Goal: Transaction & Acquisition: Book appointment/travel/reservation

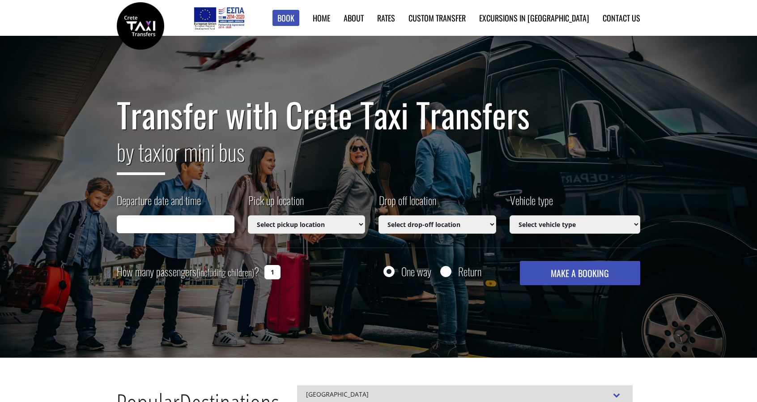
type input "[DATE] 12:31"
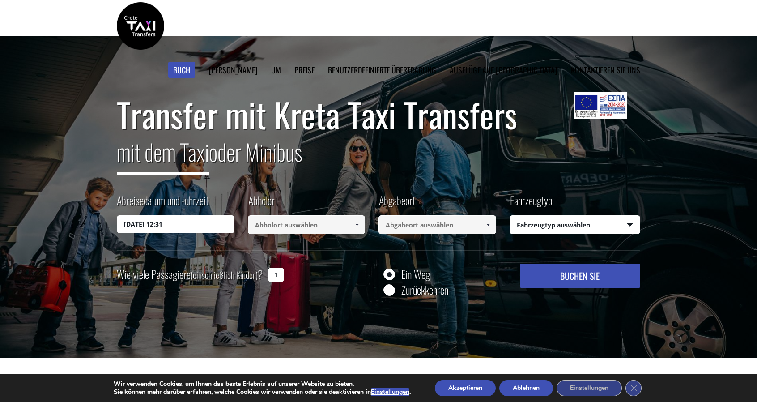
click at [279, 228] on input at bounding box center [307, 224] width 118 height 19
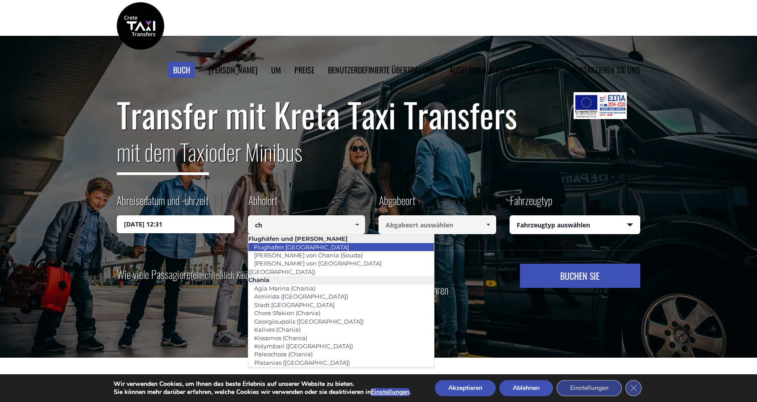
click at [292, 246] on font "Flughafen [GEOGRAPHIC_DATA]" at bounding box center [301, 246] width 95 height 7
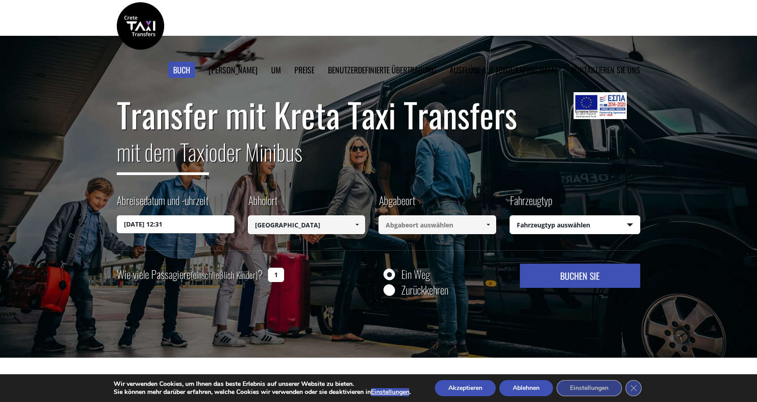
type input "[GEOGRAPHIC_DATA]"
click at [418, 223] on input at bounding box center [437, 224] width 118 height 19
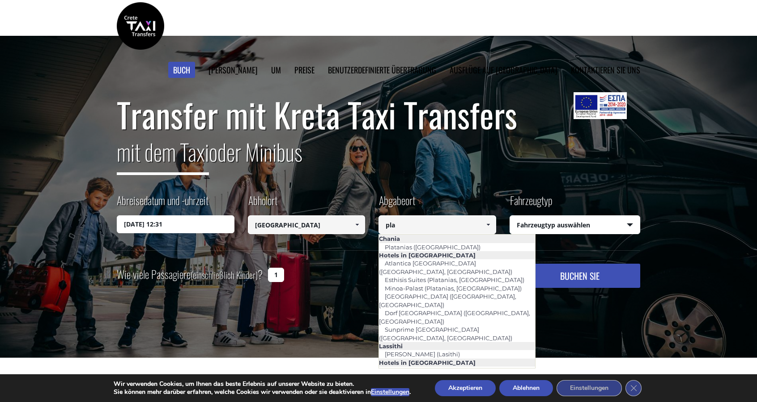
click at [404, 383] on font "Plakias ([GEOGRAPHIC_DATA])" at bounding box center [428, 386] width 89 height 7
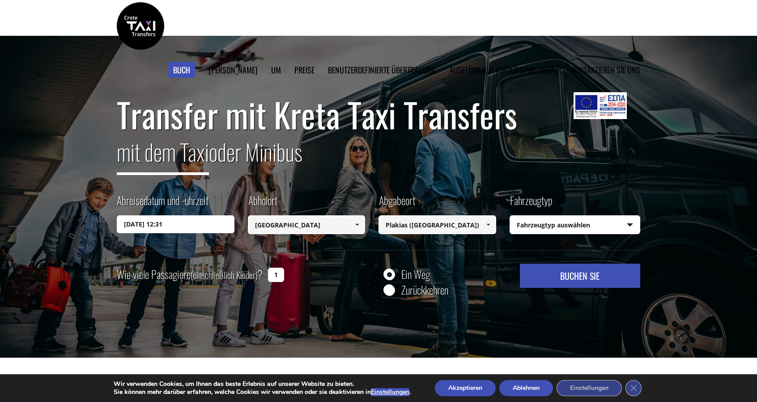
type input "Plakias ([GEOGRAPHIC_DATA])"
click at [577, 280] on font "BUCHEN SIE" at bounding box center [579, 275] width 39 height 13
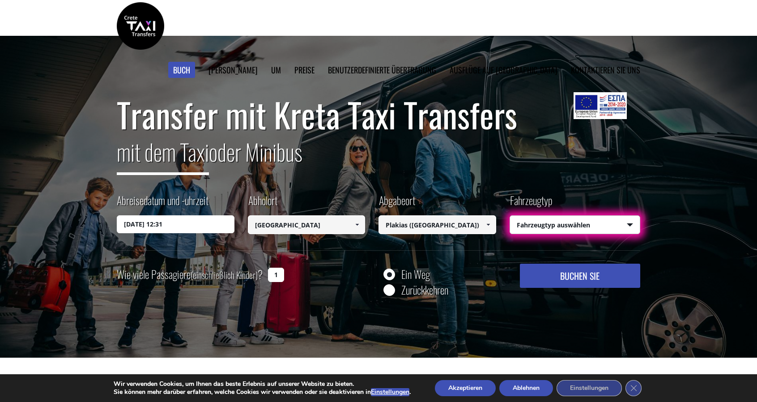
click at [583, 224] on select "Fahrzeugtyp auswählen Taxi (4 Passagiere) Mercedes E-Klasse Mini Van (7 Passagi…" at bounding box center [575, 225] width 130 height 19
click at [510, 216] on select "Fahrzeugtyp auswählen Taxi (4 Passagiere) Mercedes E-Klasse Mini Van (7 Passagi…" at bounding box center [575, 225] width 130 height 19
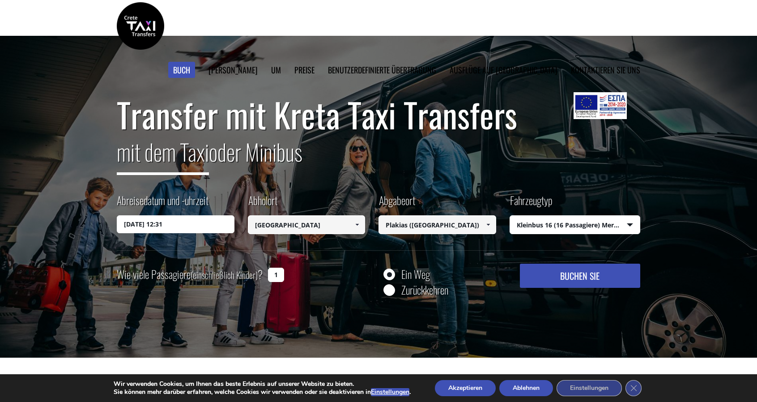
click at [585, 278] on font "BUCHEN SIE" at bounding box center [579, 275] width 39 height 13
click at [553, 226] on select "Fahrzeugtyp auswählen Taxi (4 Passagiere) Mercedes E-Klasse Mini Van (7 Passagi…" at bounding box center [575, 225] width 130 height 19
select select "540"
click at [510, 216] on select "Fahrzeugtyp auswählen Taxi (4 Passagiere) Mercedes E-Klasse Mini Van (7 Passagi…" at bounding box center [575, 225] width 130 height 19
click at [187, 229] on input "[DATE] 12:31" at bounding box center [176, 224] width 118 height 18
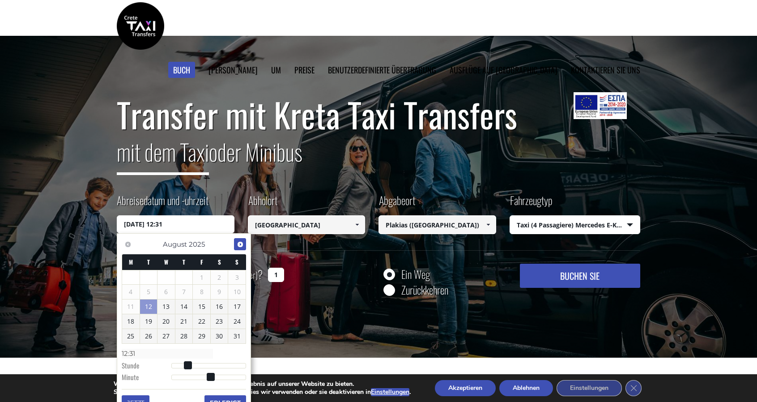
click at [242, 245] on span "Nächste" at bounding box center [240, 244] width 7 height 7
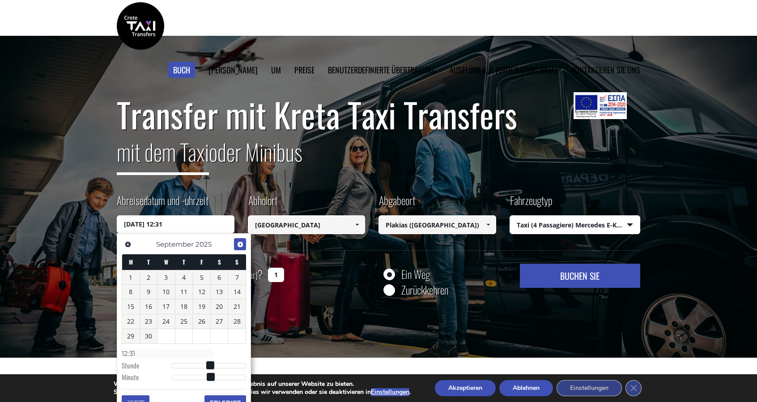
click at [242, 245] on span "Nächste" at bounding box center [240, 244] width 7 height 7
click at [165, 277] on font "1" at bounding box center [166, 277] width 4 height 8
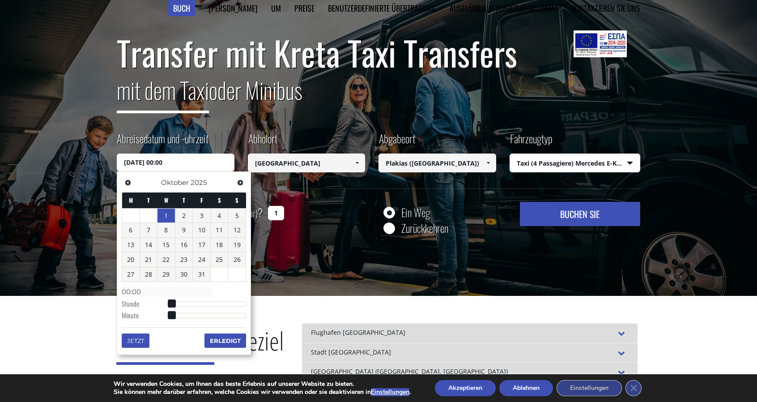
scroll to position [89, 0]
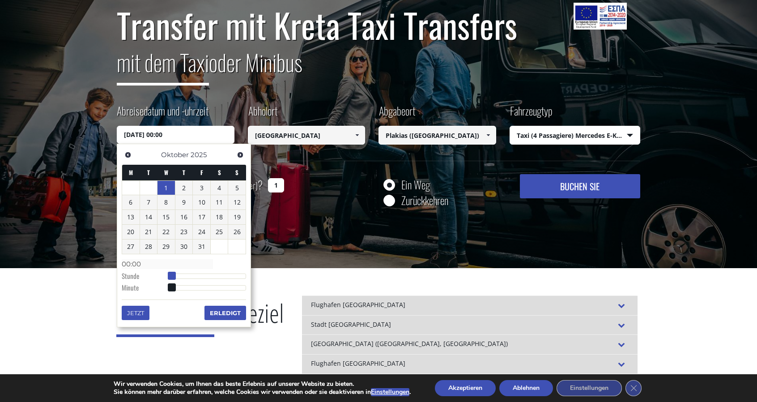
type input "[DATE] 01:00"
type input "01:00"
type input "[DATE] 02:00"
type input "02:00"
type input "[DATE] 03:00"
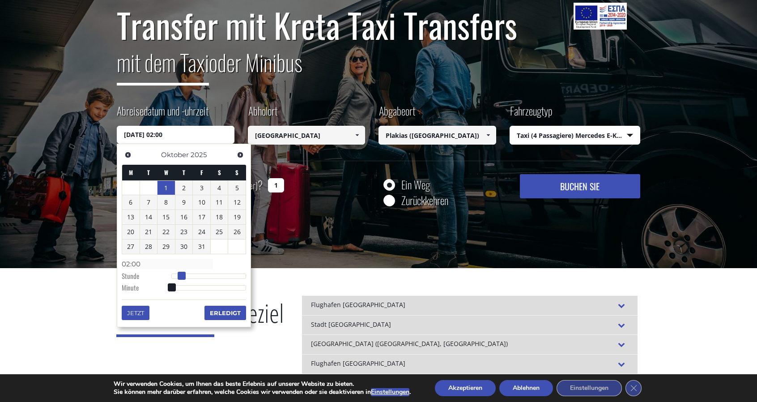
type input "03:00"
type input "[DATE] 04:00"
type input "04:00"
type input "[DATE] 05:00"
type input "05:00"
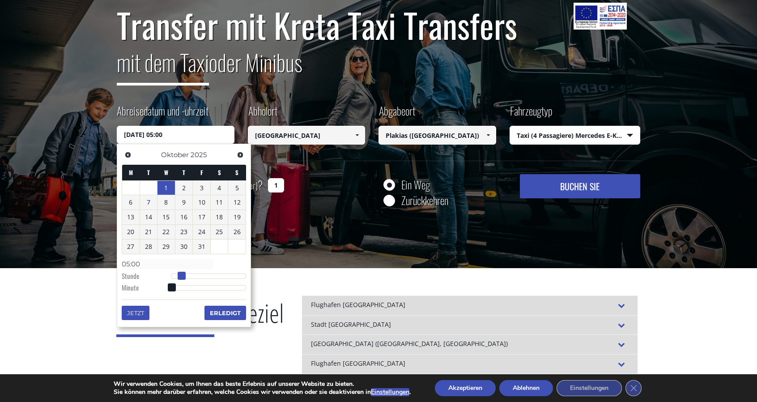
type input "[DATE] 07:00"
type input "07:00"
type input "[DATE] 08:00"
type input "08:00"
type input "[DATE] 09:00"
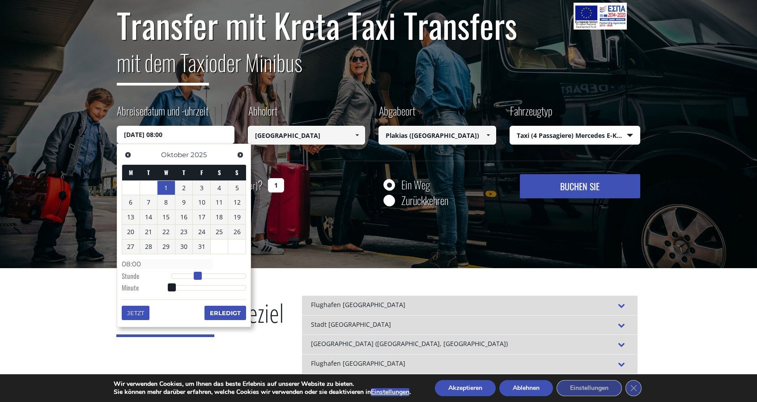
type input "09:00"
type input "[DATE] 10:00"
type input "10:00"
type input "[DATE] 11:00"
type input "11:00"
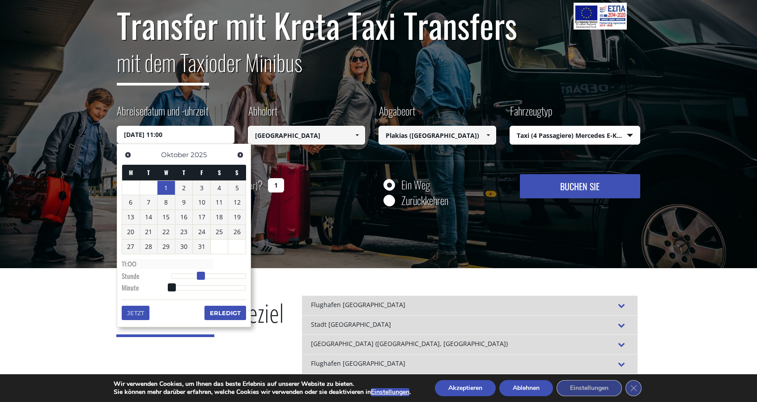
type input "[DATE] 12:00"
type input "12:00"
drag, startPoint x: 171, startPoint y: 274, endPoint x: 209, endPoint y: 277, distance: 38.1
click at [209, 277] on span at bounding box center [210, 275] width 8 height 8
click at [220, 217] on font "18" at bounding box center [219, 216] width 7 height 8
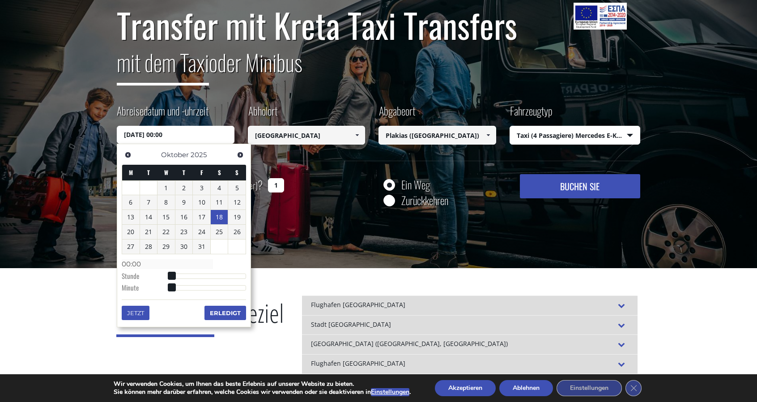
type input "[DATE] 00:09"
type input "00:09"
click at [182, 286] on div at bounding box center [208, 287] width 75 height 5
click at [232, 311] on font "Erledigt" at bounding box center [225, 312] width 31 height 7
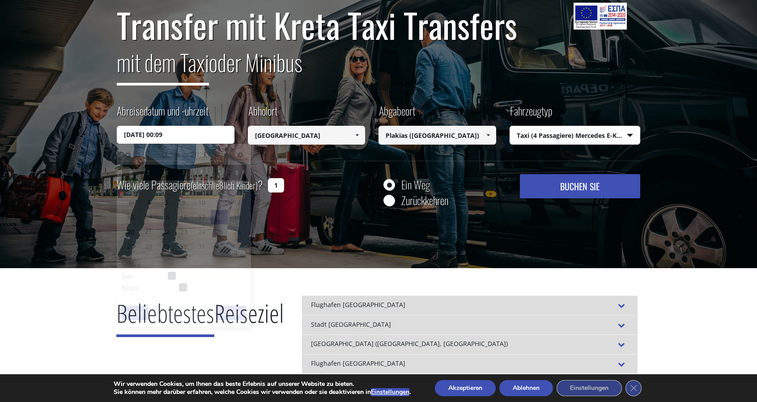
click at [188, 136] on input "[DATE] 00:09" at bounding box center [176, 135] width 118 height 18
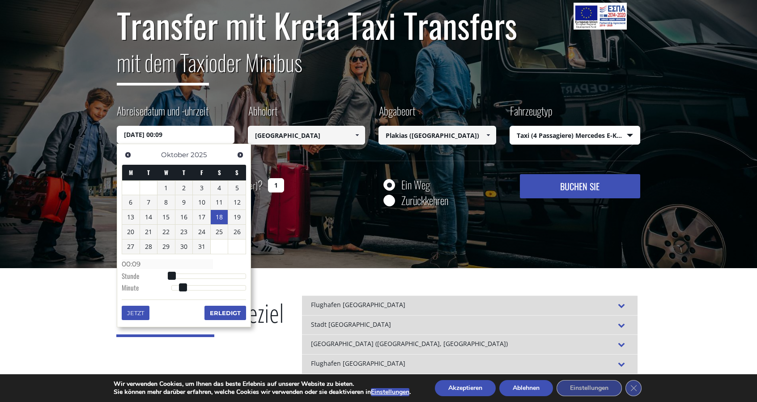
type input "[DATE] 01:09"
type input "01:09"
type input "[DATE] 03:09"
type input "03:09"
type input "[DATE] 05:09"
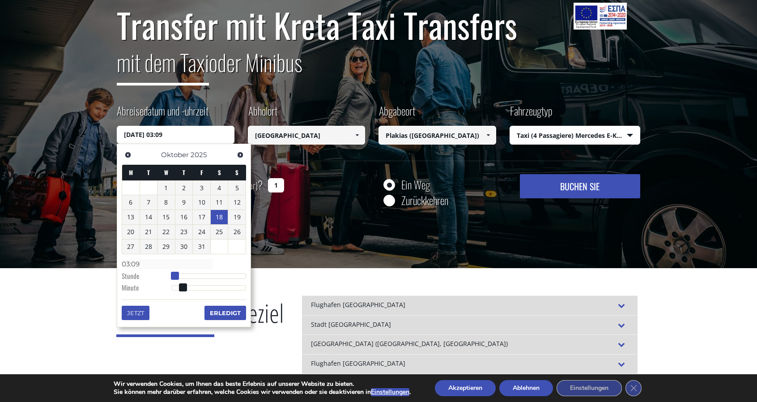
type input "05:09"
type input "[DATE] 06:09"
type input "06:09"
type input "[DATE] 08:09"
type input "08:09"
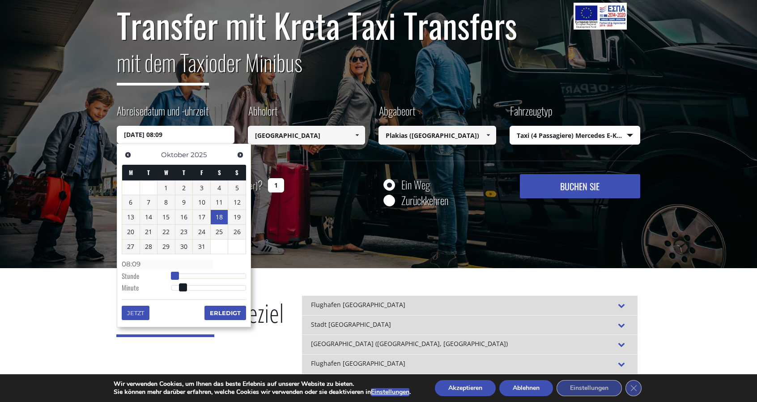
type input "[DATE] 09:09"
type input "09:09"
type input "[DATE] 10:09"
type input "10:09"
type input "[DATE] 11:09"
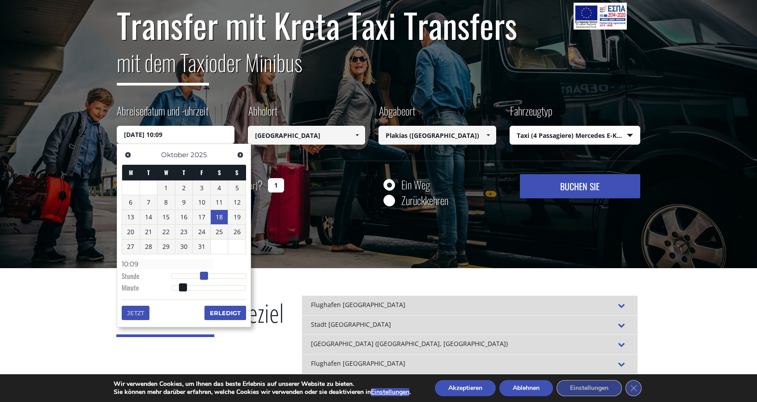
type input "11:09"
type input "[DATE] 13:09"
type input "13:09"
type input "[DATE] 14:09"
type input "14:09"
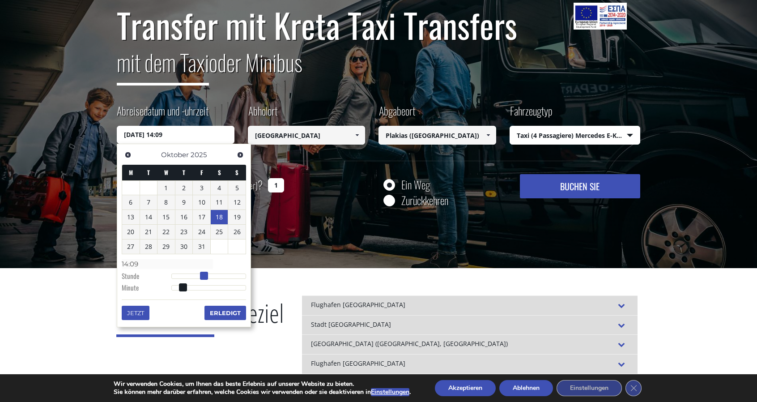
type input "[DATE] 15:09"
type input "15:09"
type input "[DATE] 16:09"
type input "16:09"
type input "[DATE] 18:09"
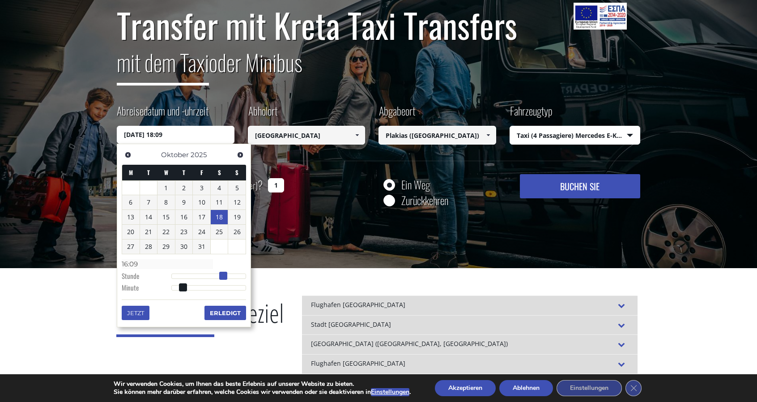
type input "18:09"
type input "[DATE] 19:09"
type input "19:09"
type input "[DATE] 20:09"
type input "20:09"
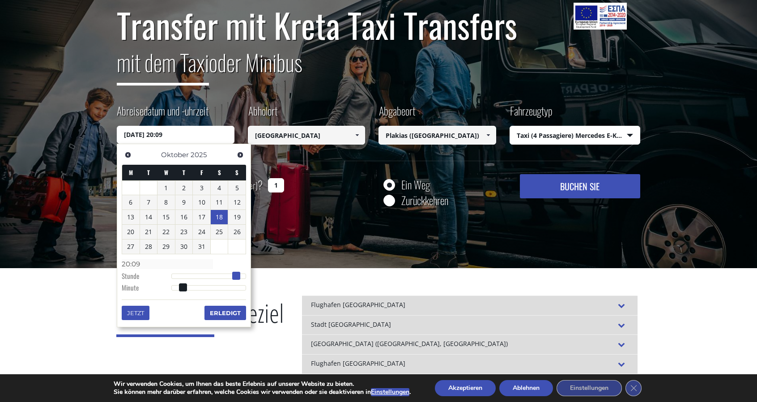
type input "[DATE] 19:09"
type input "19:09"
type input "[DATE] 18:09"
type input "18:09"
type input "[DATE] 17:09"
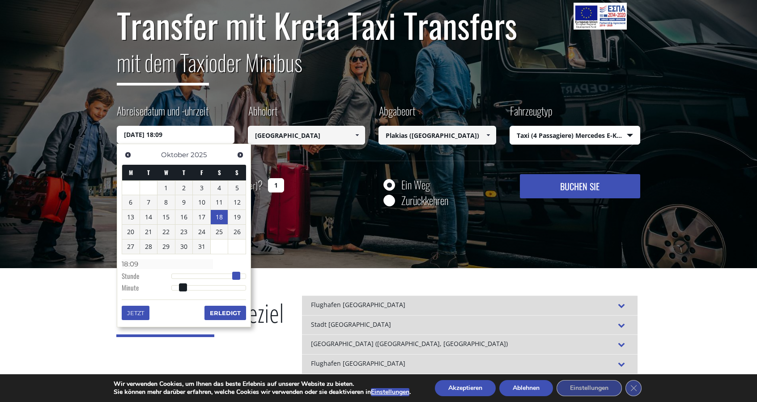
type input "17:09"
type input "[DATE] 18:09"
type input "18:09"
drag, startPoint x: 168, startPoint y: 271, endPoint x: 227, endPoint y: 276, distance: 58.8
click at [227, 276] on span at bounding box center [229, 275] width 8 height 8
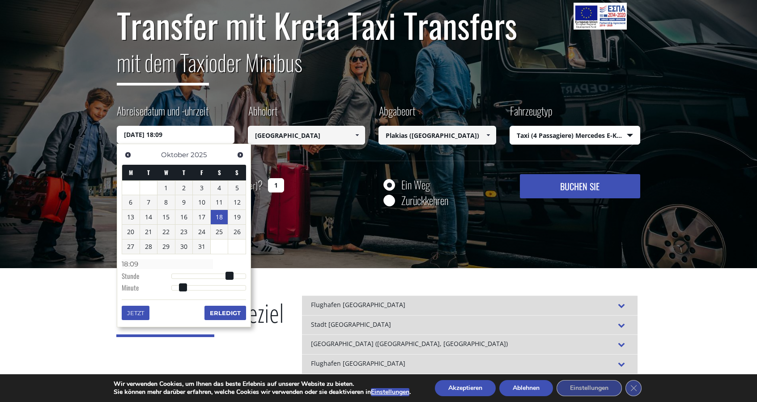
click at [225, 310] on font "Erledigt" at bounding box center [225, 312] width 31 height 7
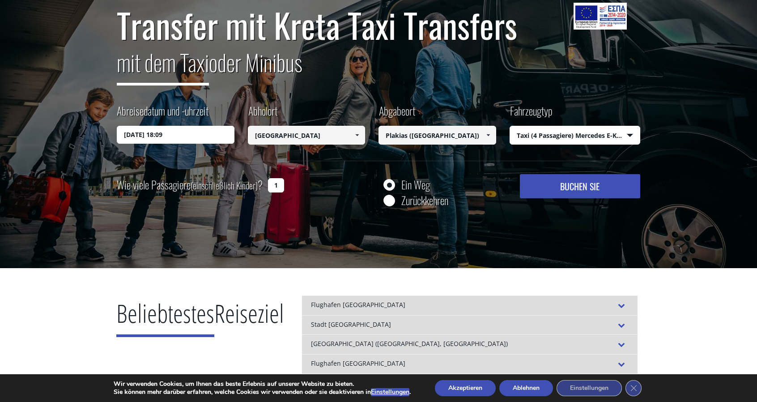
click at [134, 138] on input "[DATE] 18:09" at bounding box center [176, 135] width 118 height 18
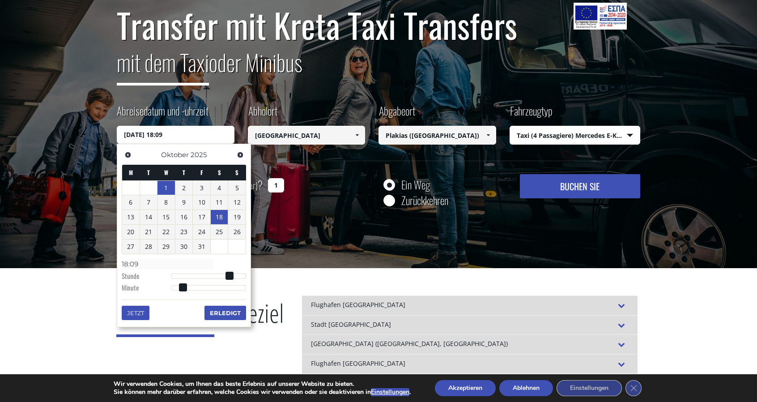
click at [165, 185] on font "1" at bounding box center [166, 187] width 4 height 8
type input "[DATE] 02:00"
type input "02:00"
type input "[DATE] 03:00"
type input "03:00"
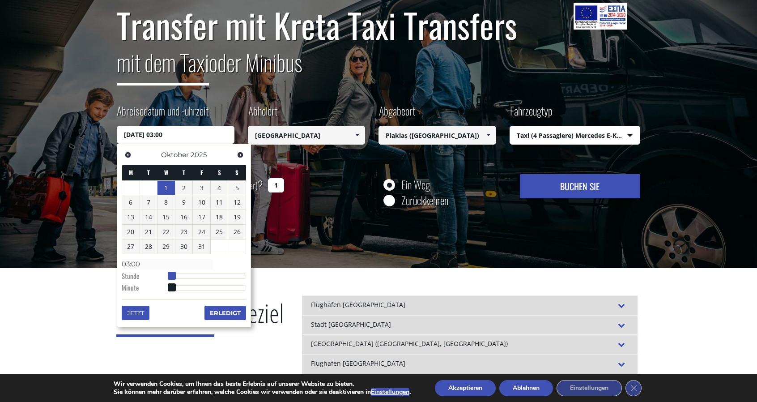
type input "[DATE] 05:00"
type input "05:00"
type input "[DATE] 07:00"
type input "07:00"
type input "[DATE] 09:00"
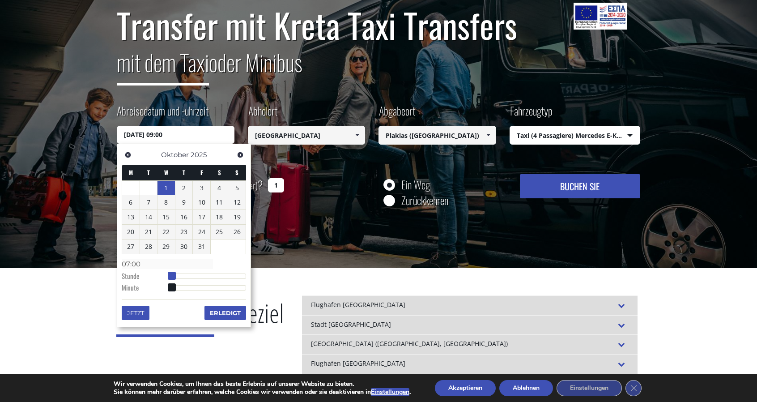
type input "09:00"
type input "[DATE] 10:00"
type input "10:00"
type input "[DATE] 12:00"
type input "12:00"
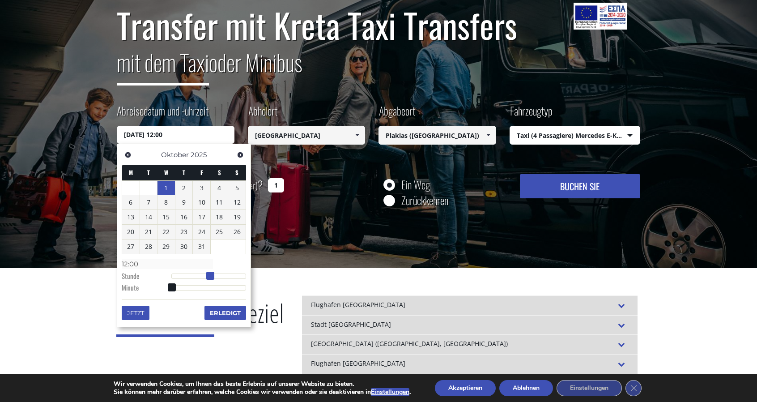
type input "[DATE] 14:00"
type input "14:00"
type input "[DATE] 15:00"
type input "15:00"
type input "[DATE] 16:00"
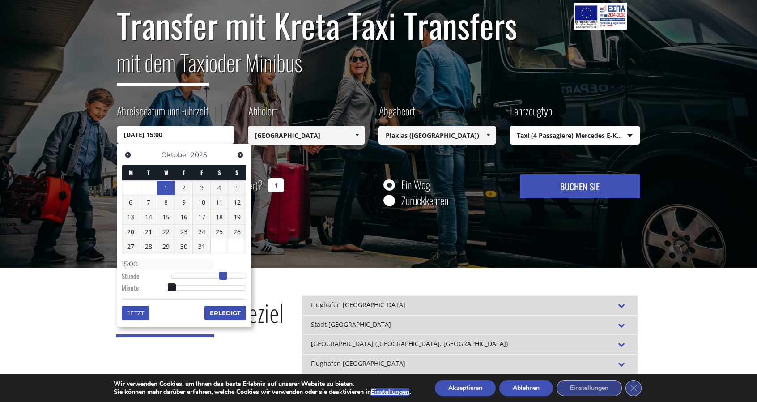
type input "16:00"
type input "[DATE] 17:00"
type input "17:00"
type input "[DATE] 18:00"
type input "18:00"
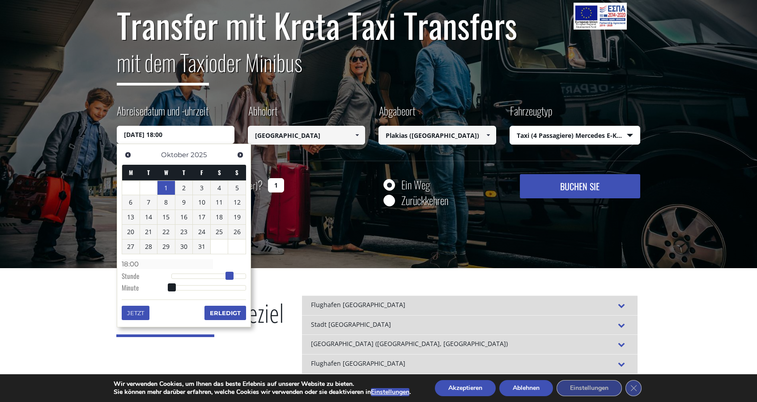
type input "[DATE] 19:00"
type input "19:00"
type input "[DATE] 18:00"
type input "18:00"
drag, startPoint x: 171, startPoint y: 275, endPoint x: 229, endPoint y: 267, distance: 58.3
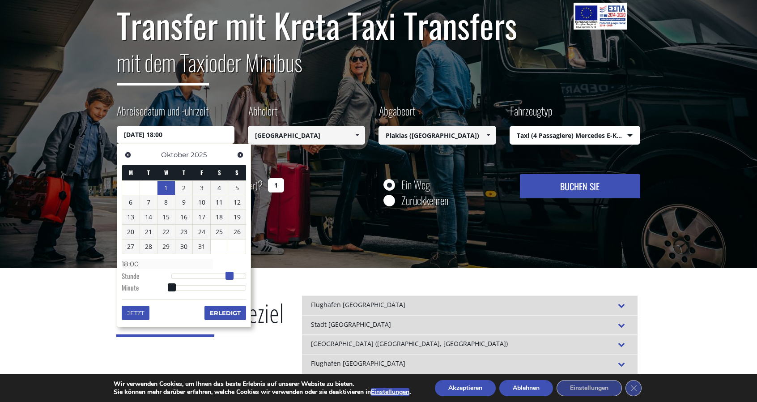
click at [229, 267] on dl "Zeit 18:00 Stunde Minute Zweite Millisekunde Mikrosekunde Zeitzone -1200 -1100 …" at bounding box center [184, 275] width 124 height 38
click at [226, 311] on font "Erledigt" at bounding box center [225, 312] width 31 height 7
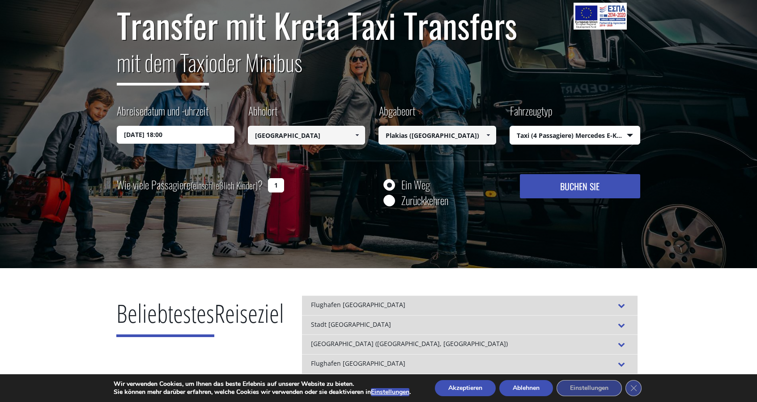
click at [606, 187] on button "BUCHEN SIE" at bounding box center [580, 186] width 120 height 24
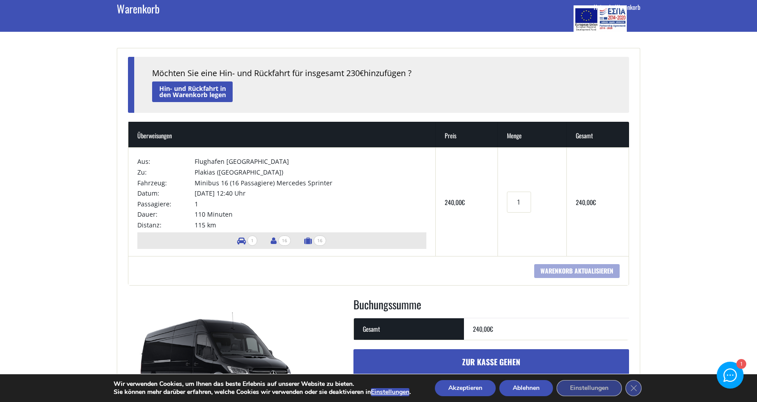
scroll to position [134, 0]
